Goal: Transaction & Acquisition: Purchase product/service

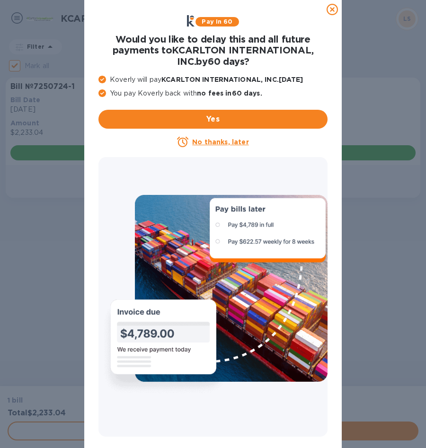
click at [332, 10] on icon at bounding box center [331, 9] width 11 height 11
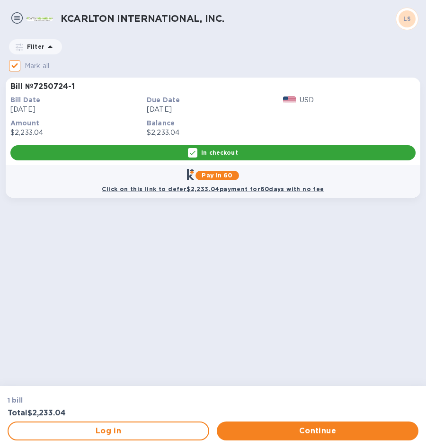
click at [154, 150] on div "In checkout" at bounding box center [212, 152] width 405 height 15
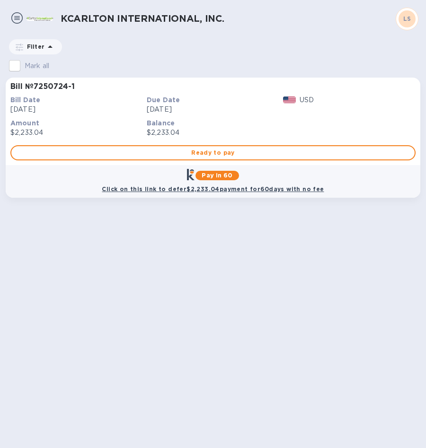
click at [154, 150] on span "Ready to pay" at bounding box center [213, 152] width 388 height 11
checkbox input "true"
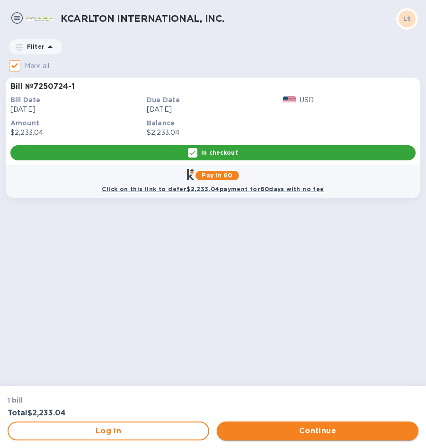
click at [288, 430] on span "Continue" at bounding box center [317, 430] width 186 height 11
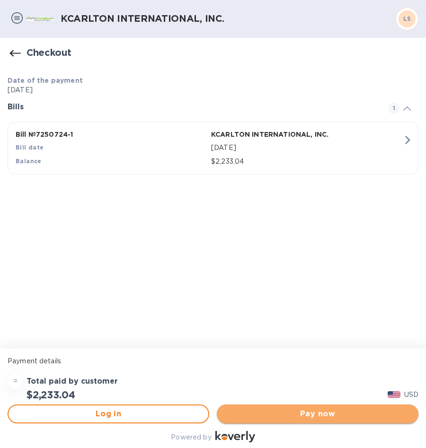
click at [315, 411] on span "Pay now" at bounding box center [317, 413] width 186 height 11
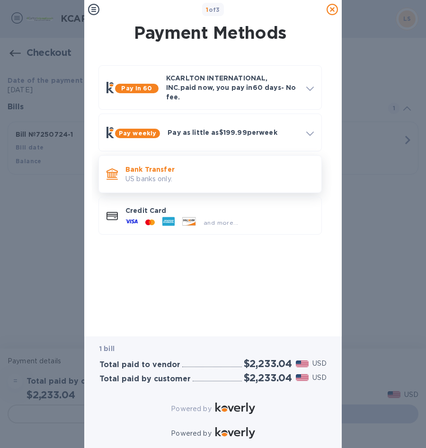
click at [188, 165] on p "Bank Transfer" at bounding box center [219, 169] width 188 height 9
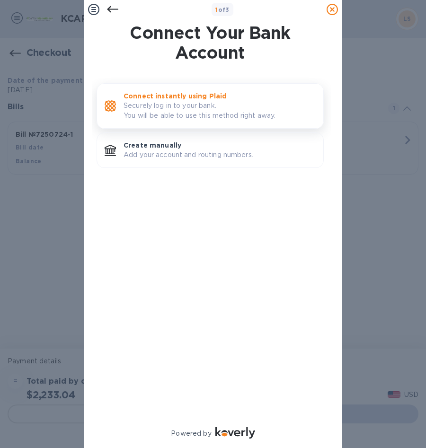
click at [176, 96] on p "Connect instantly using Plaid" at bounding box center [219, 95] width 192 height 9
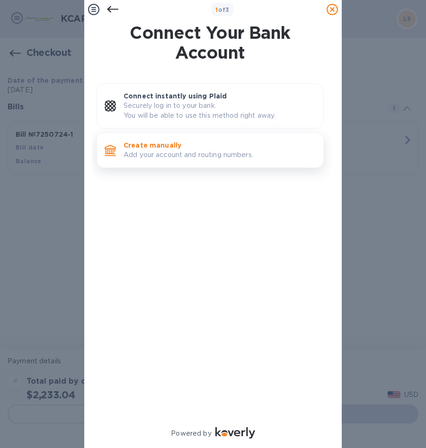
click at [175, 147] on p "Create manually" at bounding box center [219, 144] width 192 height 9
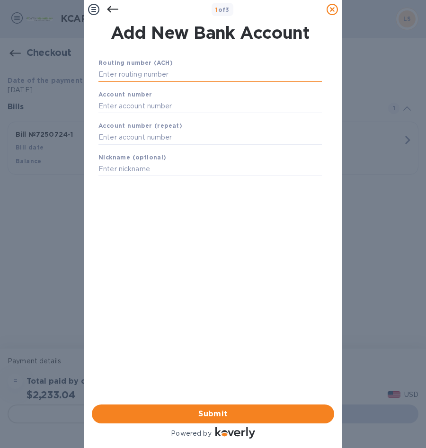
click at [163, 75] on input "text" at bounding box center [209, 75] width 223 height 14
click at [135, 73] on input "text" at bounding box center [209, 75] width 223 height 14
type input "2"
type input "063107513"
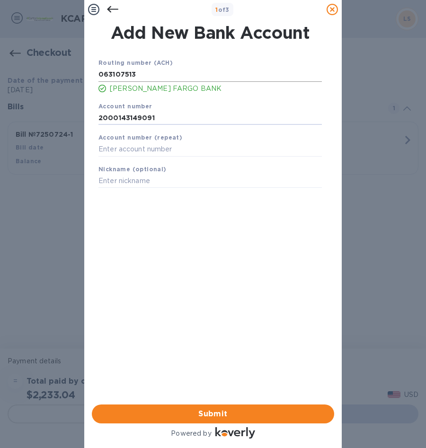
type input "2000143149091"
type input "LMS-Bus Chkg"
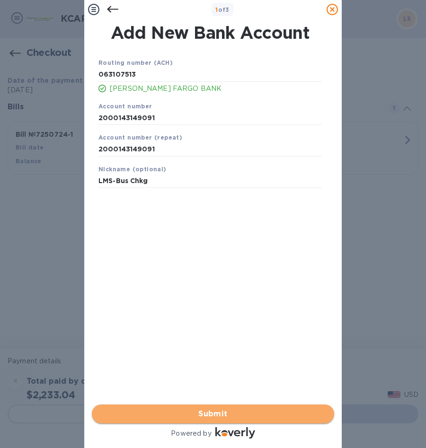
click at [212, 408] on span "Submit" at bounding box center [212, 413] width 227 height 11
